Goal: Information Seeking & Learning: Find specific page/section

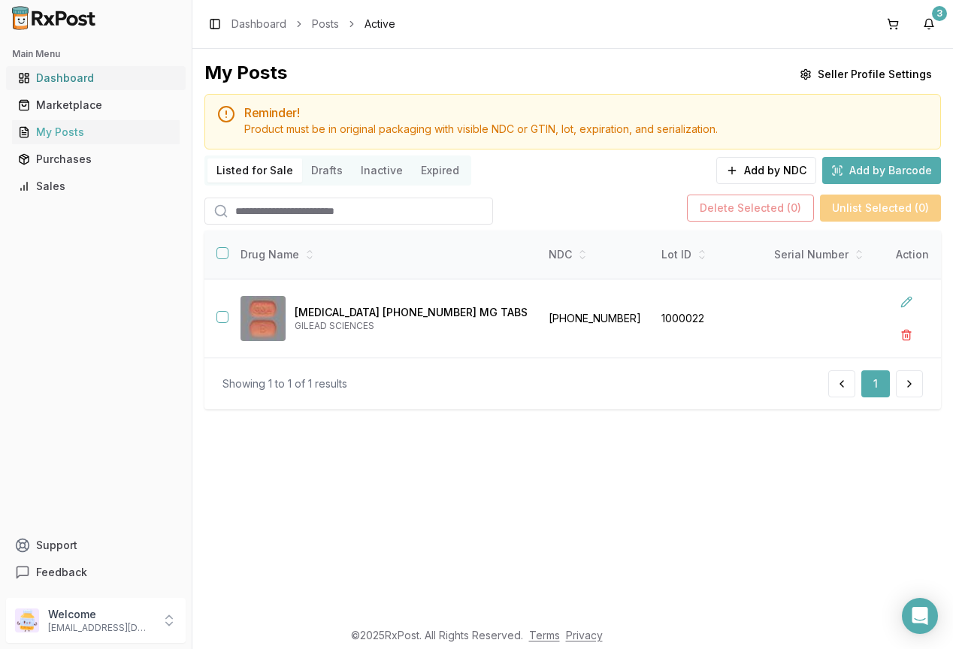
click at [53, 77] on div "Dashboard" at bounding box center [96, 78] width 156 height 15
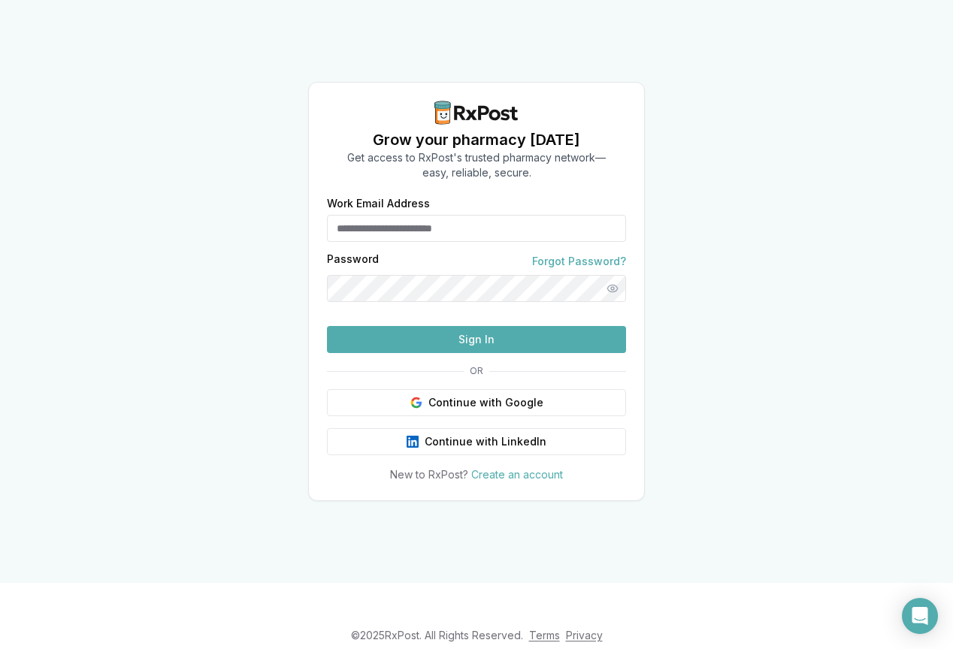
type input "**********"
click at [475, 353] on button "Sign In" at bounding box center [476, 339] width 299 height 27
click at [489, 353] on button "Sign In" at bounding box center [476, 339] width 299 height 27
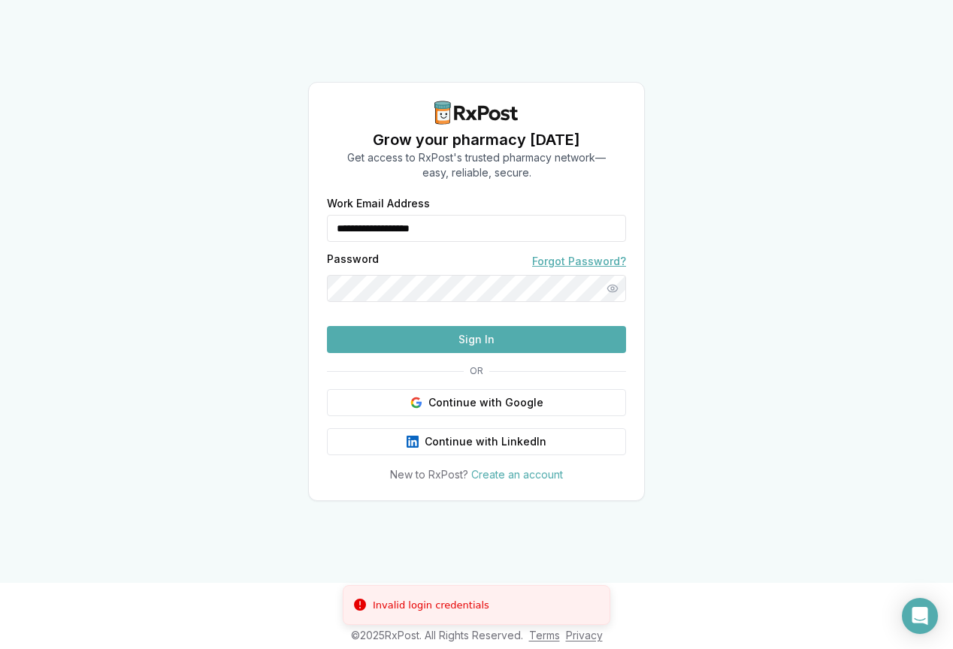
click at [577, 254] on link "Forgot Password?" at bounding box center [579, 261] width 94 height 15
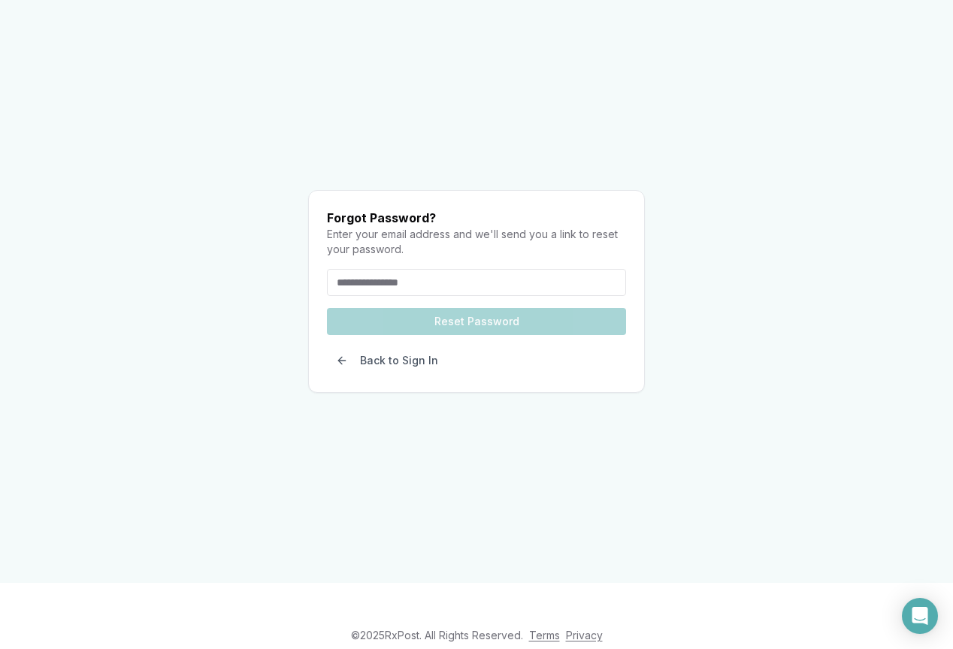
drag, startPoint x: 501, startPoint y: 246, endPoint x: 504, endPoint y: 238, distance: 9.1
click at [502, 269] on input "email" at bounding box center [476, 282] width 299 height 27
type input "**********"
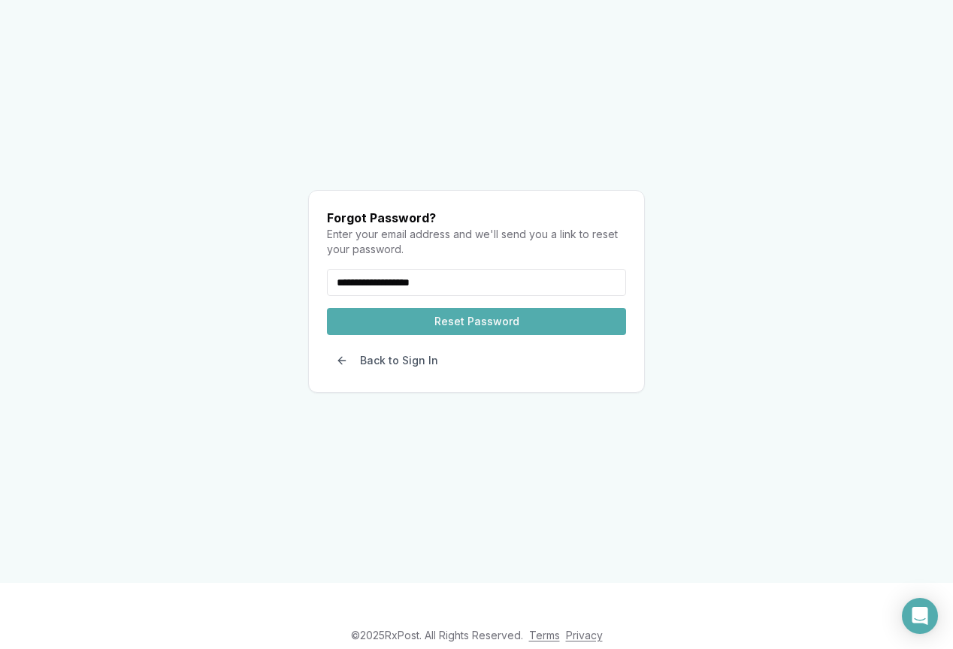
click at [430, 308] on button "Reset Password" at bounding box center [476, 321] width 299 height 27
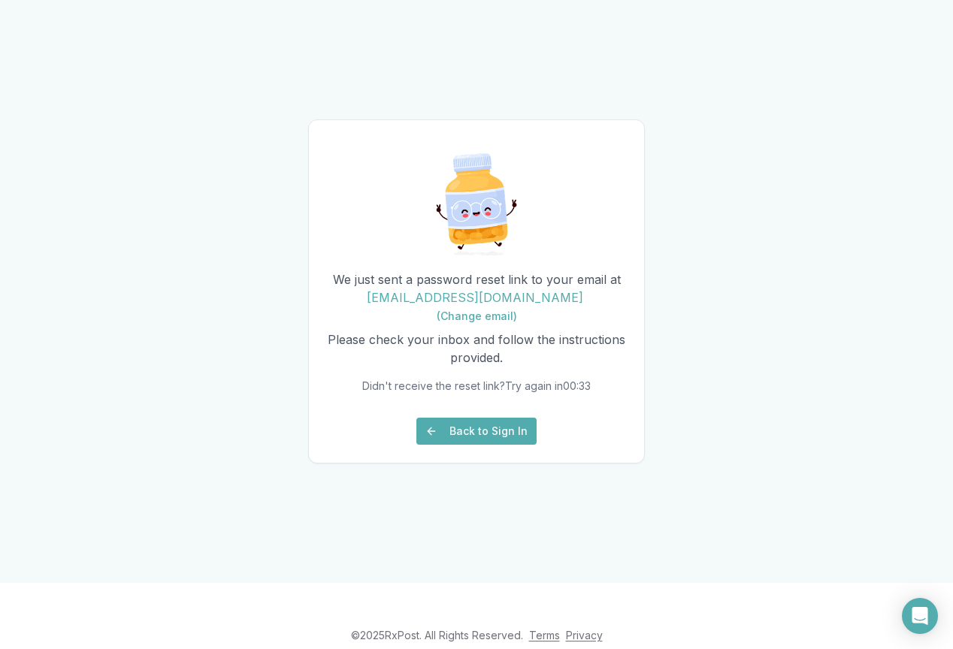
click at [474, 445] on button "Back to Sign In" at bounding box center [476, 431] width 120 height 27
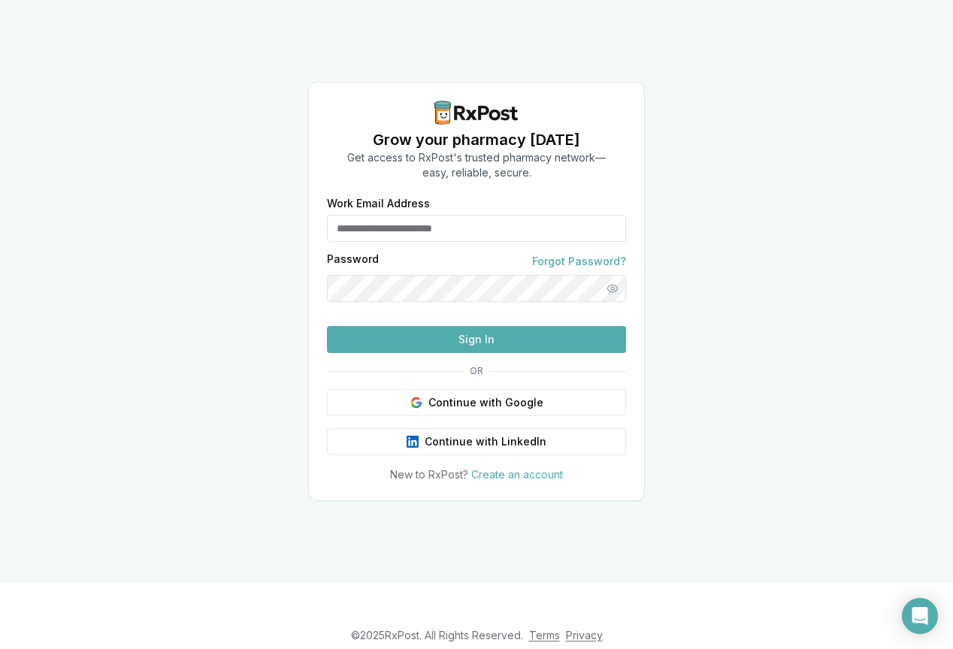
click at [423, 215] on input "Work Email Address" at bounding box center [476, 228] width 299 height 27
type input "**********"
drag, startPoint x: 561, startPoint y: 368, endPoint x: 570, endPoint y: 345, distance: 25.3
click at [560, 353] on button "Sign In" at bounding box center [476, 339] width 299 height 27
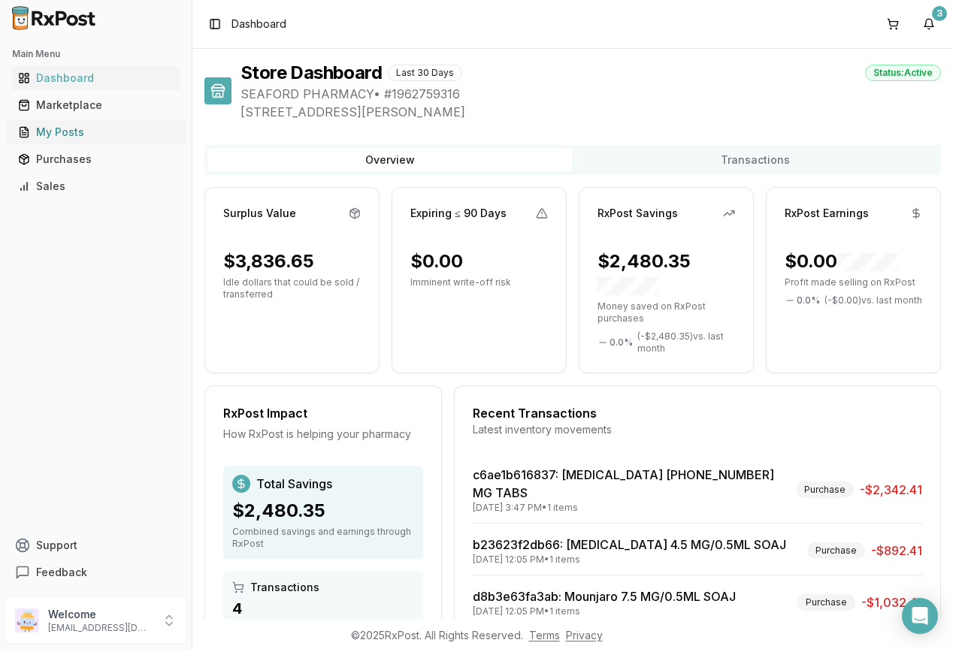
click at [56, 132] on div "My Posts" at bounding box center [96, 132] width 156 height 15
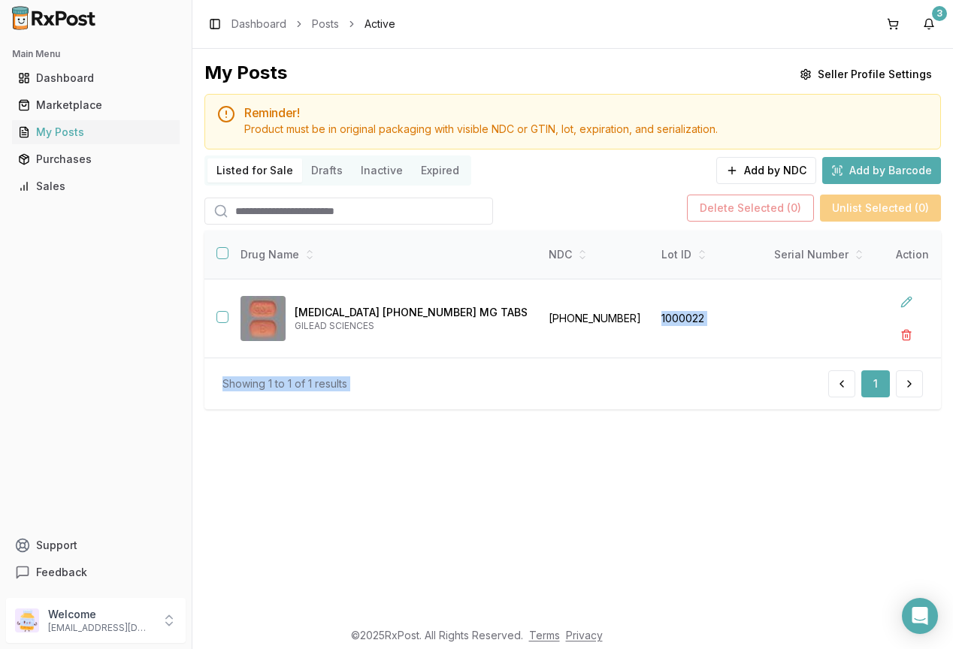
drag, startPoint x: 570, startPoint y: 356, endPoint x: 699, endPoint y: 375, distance: 130.6
click at [699, 375] on div "Drug Name NDC Lot ID Serial Number Pack Size Package Price WAC Discount Expirat…" at bounding box center [572, 320] width 737 height 179
click at [706, 371] on div "Showing 1 to 1 of 1 results 1" at bounding box center [572, 384] width 737 height 52
click at [906, 295] on button at bounding box center [906, 302] width 27 height 27
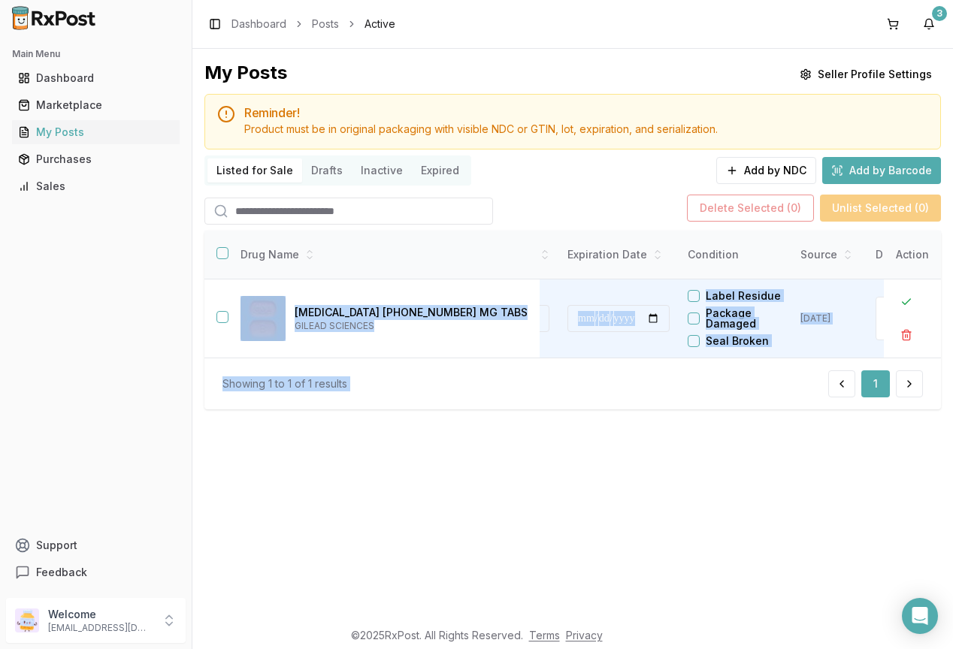
scroll to position [0, 644]
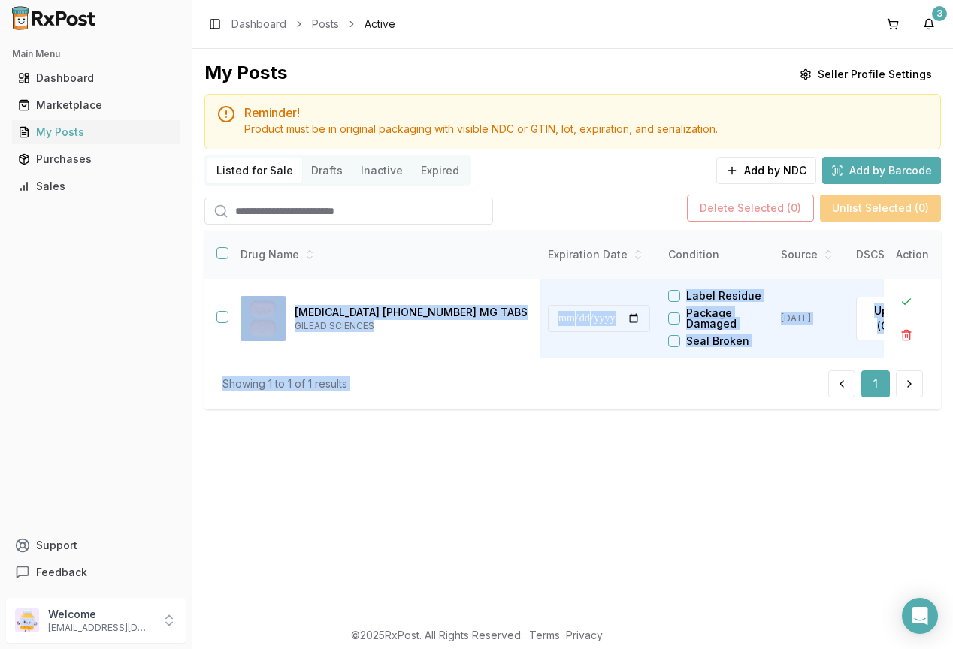
click at [508, 392] on div "Showing 1 to 1 of 1 results 1" at bounding box center [572, 384] width 700 height 27
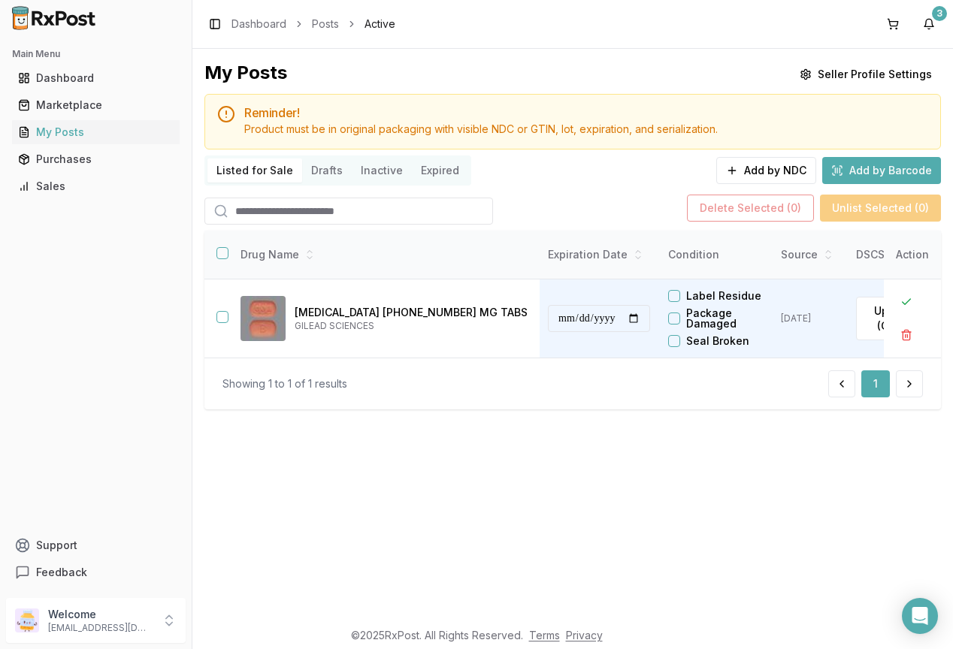
click at [123, 320] on div "Main Menu Dashboard Marketplace My Posts Purchases Sales Support Feedback" at bounding box center [96, 314] width 192 height 556
click at [108, 322] on div "Main Menu Dashboard Marketplace My Posts Purchases Sales Support Feedback" at bounding box center [96, 314] width 192 height 556
click at [107, 323] on div "Main Menu Dashboard Marketplace My Posts Purchases Sales Support Feedback" at bounding box center [96, 314] width 192 height 556
click at [107, 325] on div "Main Menu Dashboard Marketplace My Posts Purchases Sales Support Feedback" at bounding box center [96, 314] width 192 height 556
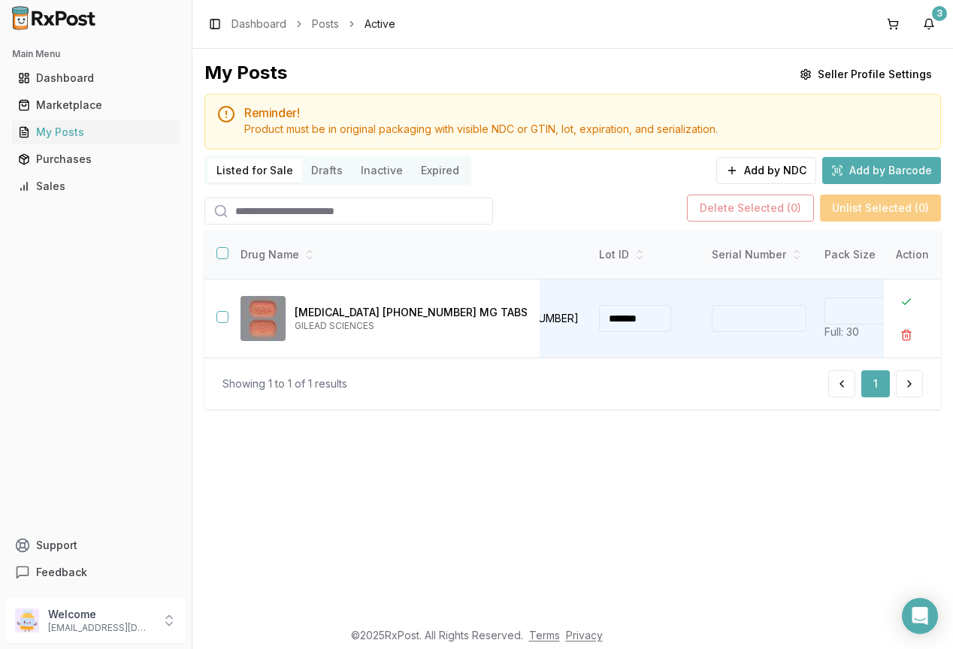
scroll to position [0, 0]
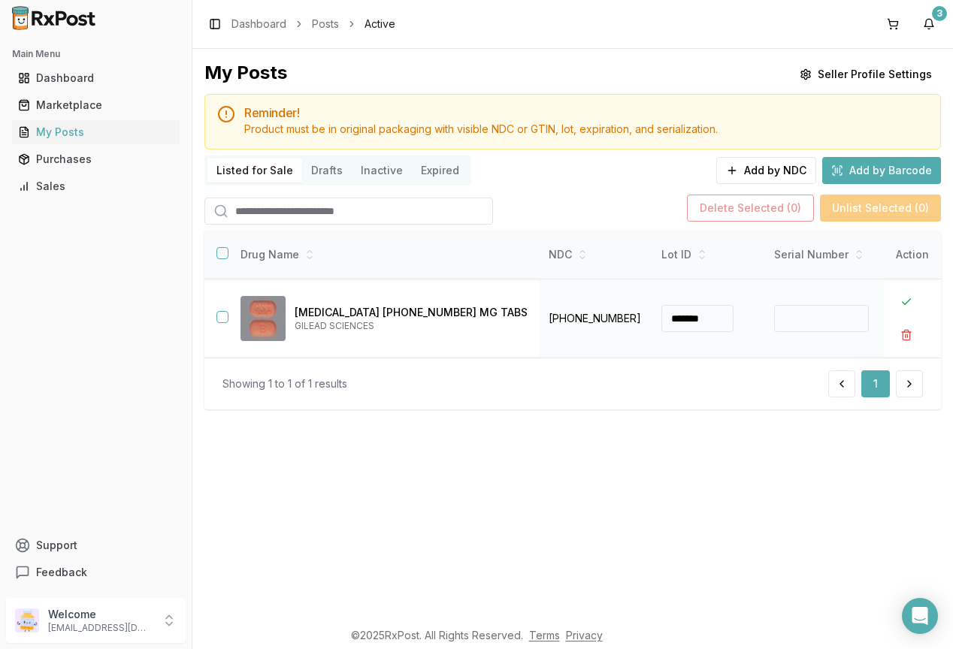
click at [774, 311] on input at bounding box center [821, 318] width 95 height 27
type input "**********"
click at [906, 303] on button at bounding box center [906, 302] width 27 height 27
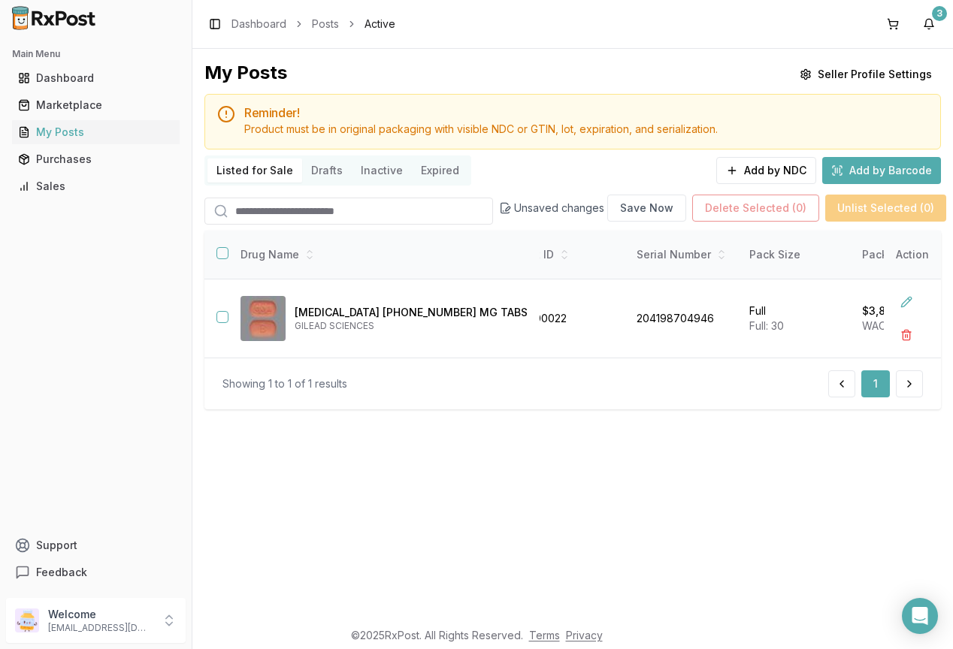
scroll to position [0, 0]
click at [486, 380] on div "Showing 1 to 1 of 1 results 1" at bounding box center [572, 384] width 700 height 27
click at [906, 301] on button at bounding box center [906, 302] width 27 height 27
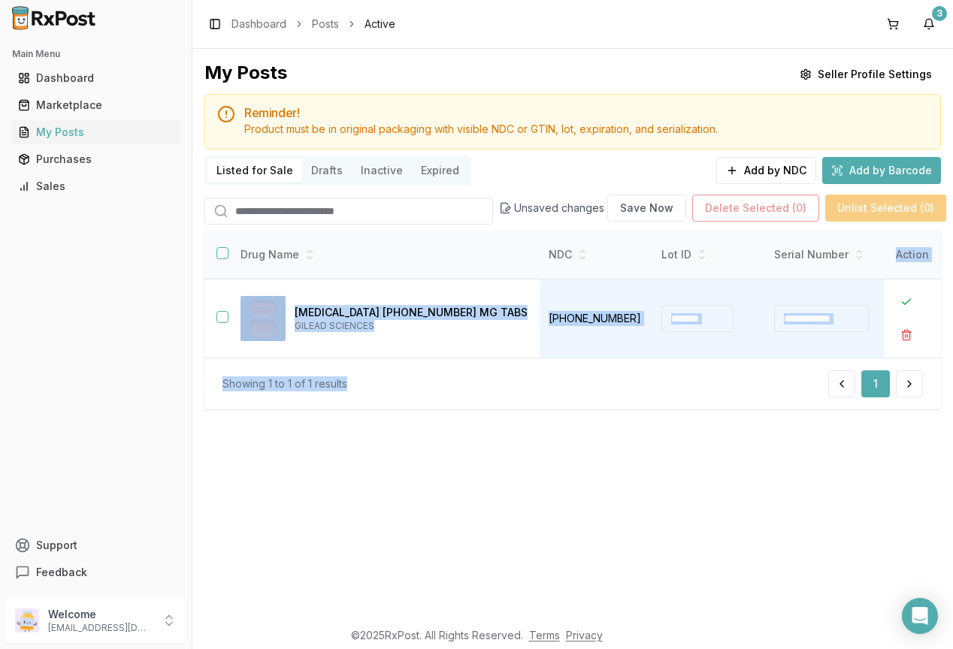
drag, startPoint x: 411, startPoint y: 364, endPoint x: 501, endPoint y: 363, distance: 89.4
click at [501, 363] on div "**********" at bounding box center [572, 320] width 737 height 179
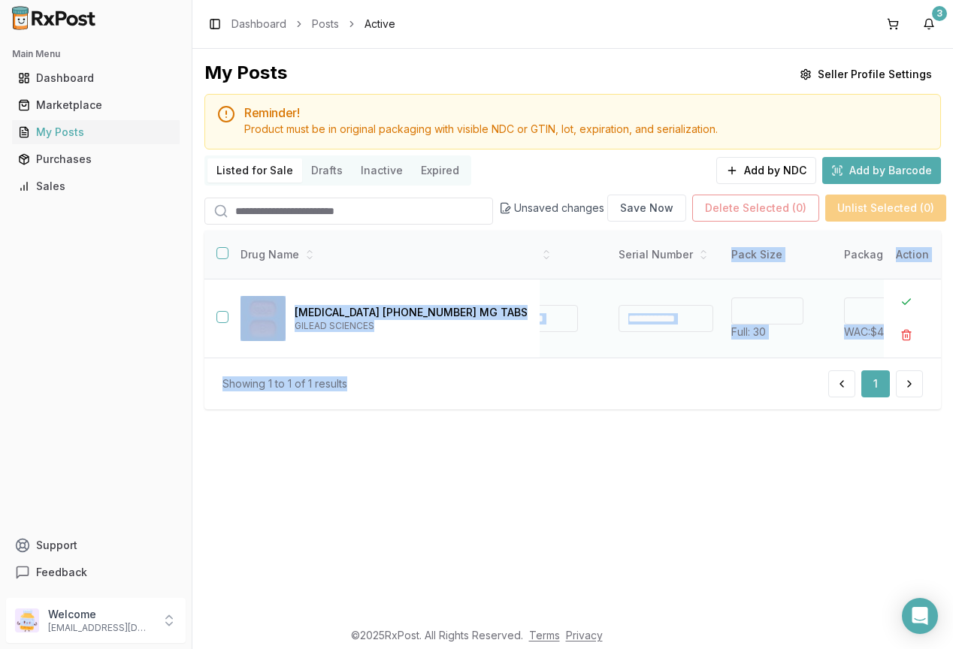
click at [610, 350] on td "**********" at bounding box center [666, 319] width 113 height 79
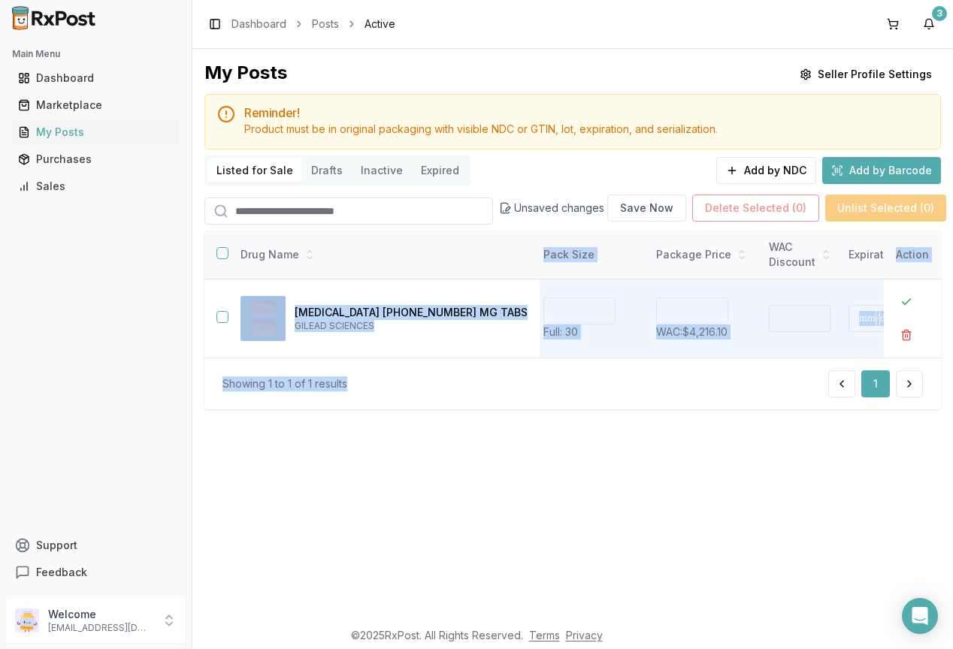
scroll to position [0, 359]
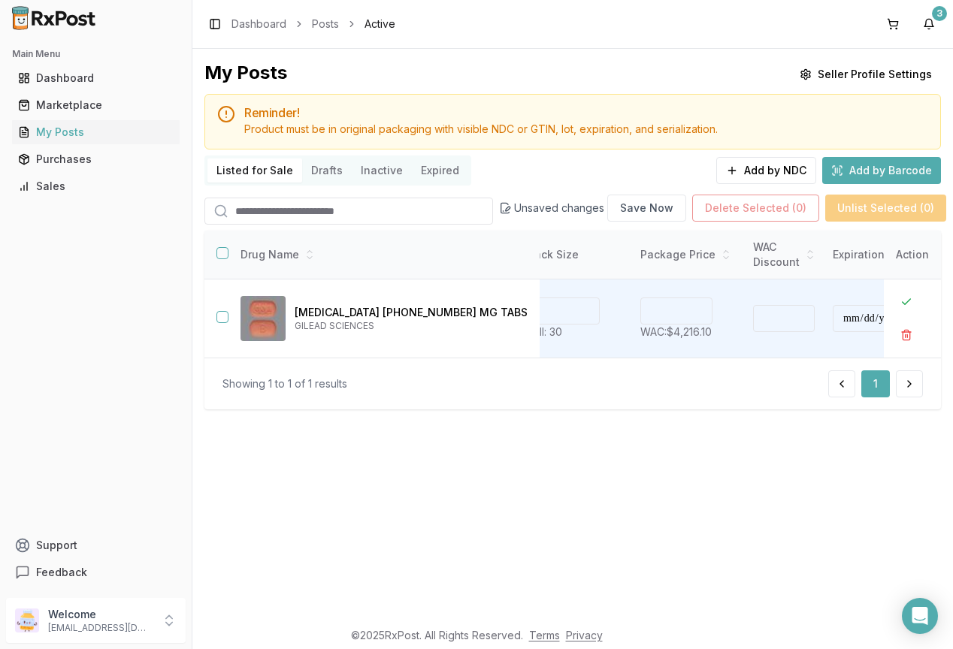
click at [700, 380] on div "Showing 1 to 1 of 1 results 1" at bounding box center [572, 384] width 700 height 27
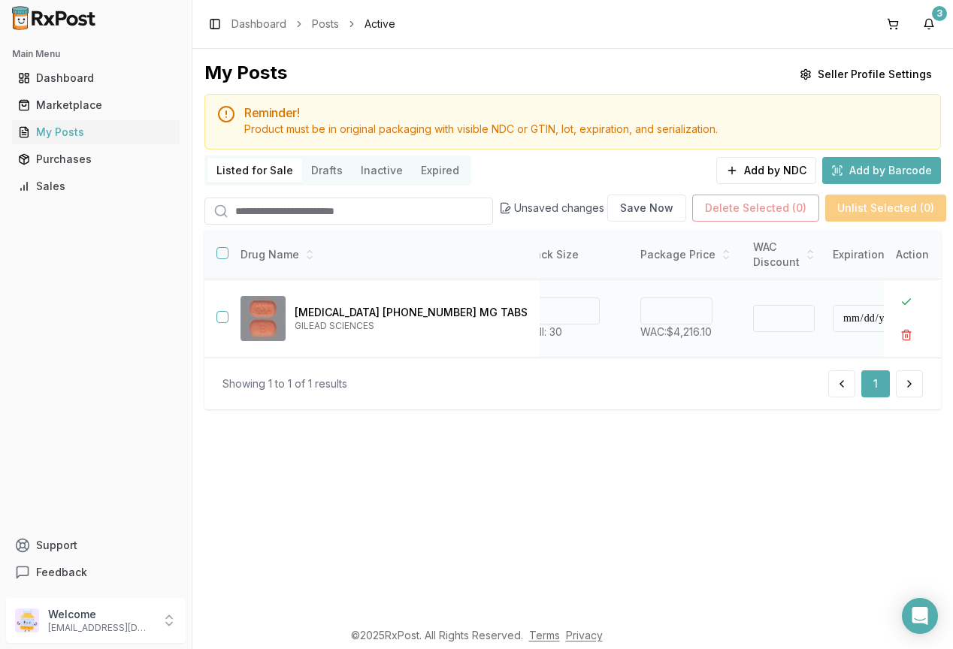
click at [753, 325] on input "*" at bounding box center [784, 318] width 62 height 27
type input "**"
click at [753, 316] on input "**" at bounding box center [784, 318] width 62 height 27
type input "*******"
click at [909, 302] on button at bounding box center [906, 302] width 27 height 27
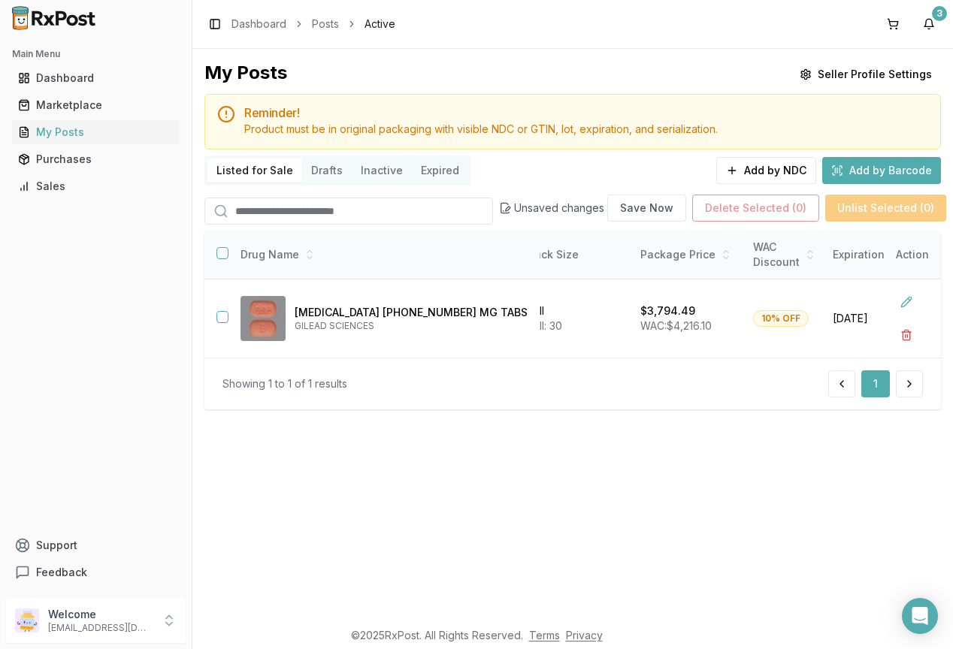
click at [337, 169] on button "Drafts" at bounding box center [327, 171] width 50 height 24
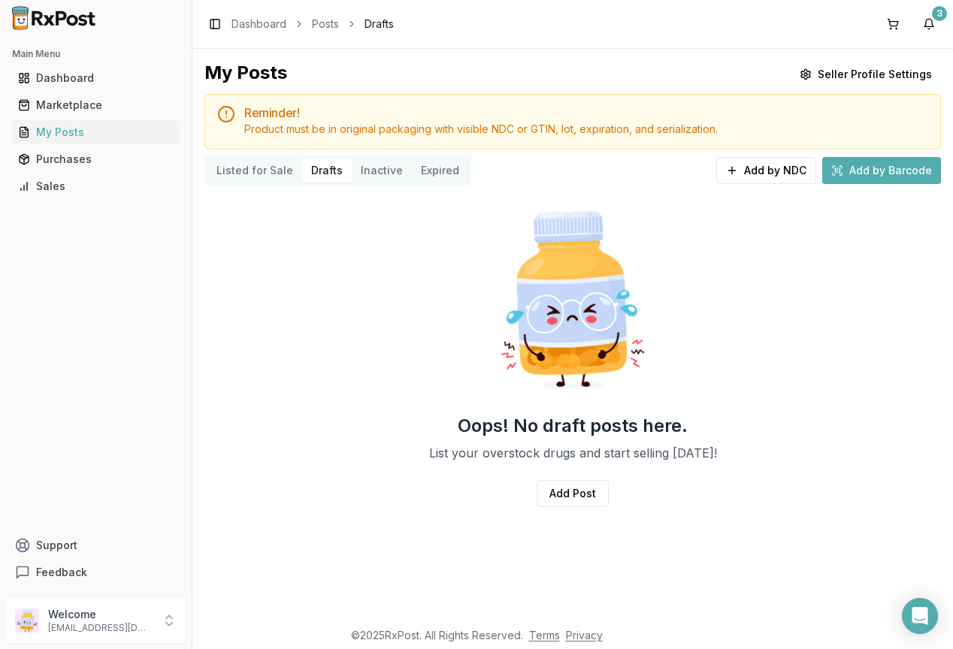
click at [237, 171] on button "Listed for Sale" at bounding box center [254, 171] width 95 height 24
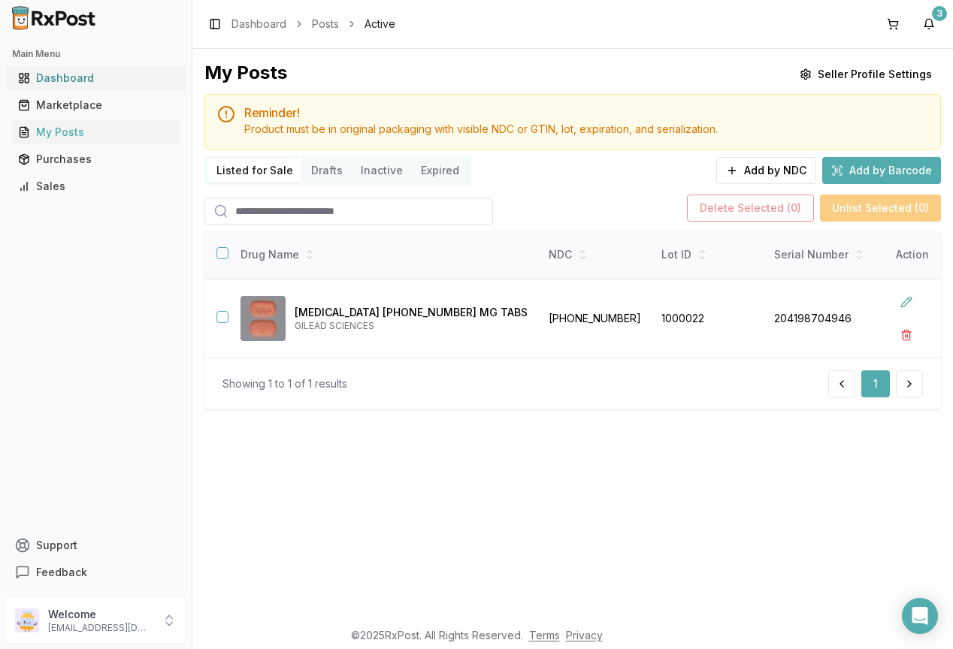
click at [47, 77] on div "Dashboard" at bounding box center [96, 78] width 156 height 15
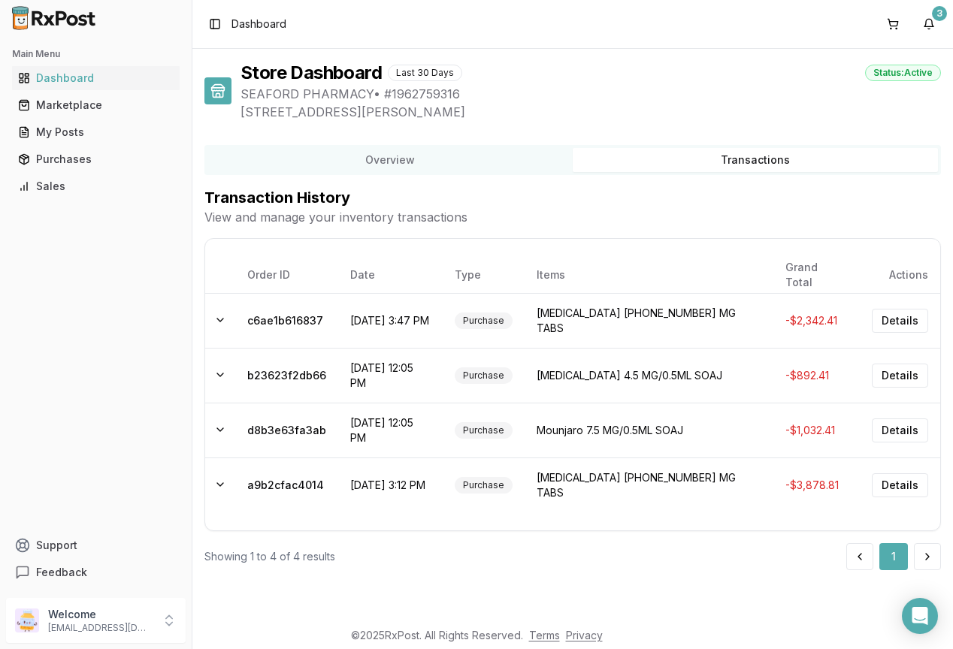
drag, startPoint x: 653, startPoint y: 169, endPoint x: 643, endPoint y: 171, distance: 10.8
click at [652, 170] on button "Transactions" at bounding box center [755, 160] width 365 height 24
click at [55, 108] on div "Marketplace" at bounding box center [96, 105] width 156 height 15
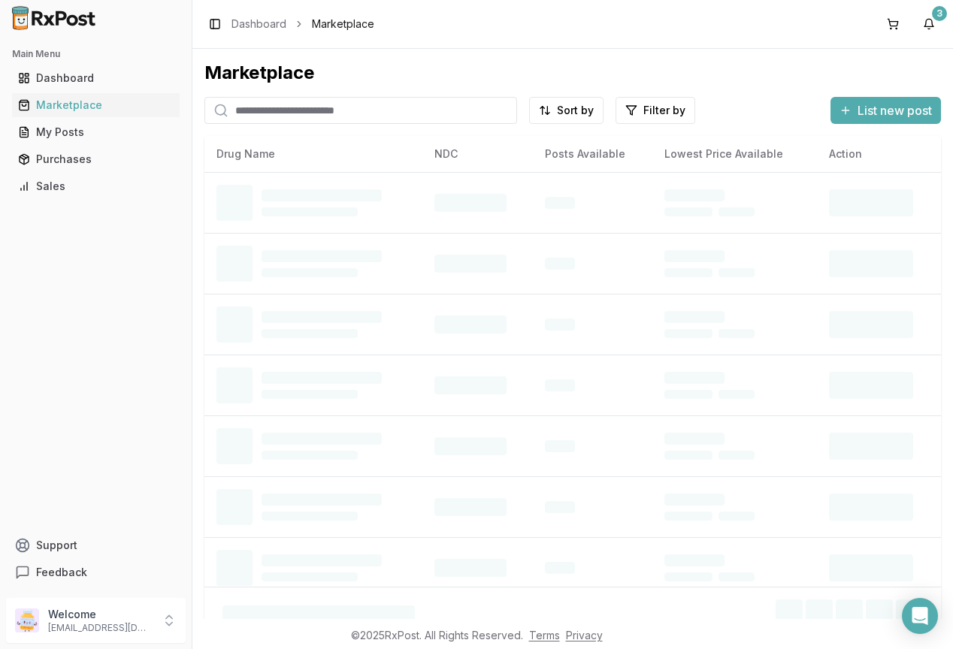
click at [444, 113] on input "search" at bounding box center [360, 110] width 313 height 27
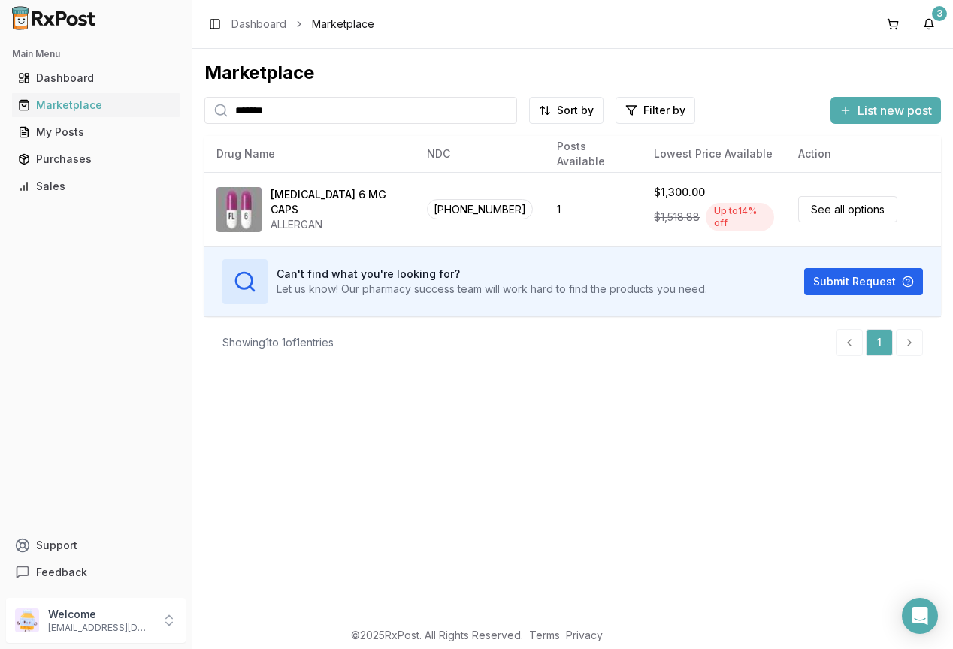
type input "*******"
click at [59, 78] on div "Dashboard" at bounding box center [96, 78] width 156 height 15
